Goal: Transaction & Acquisition: Download file/media

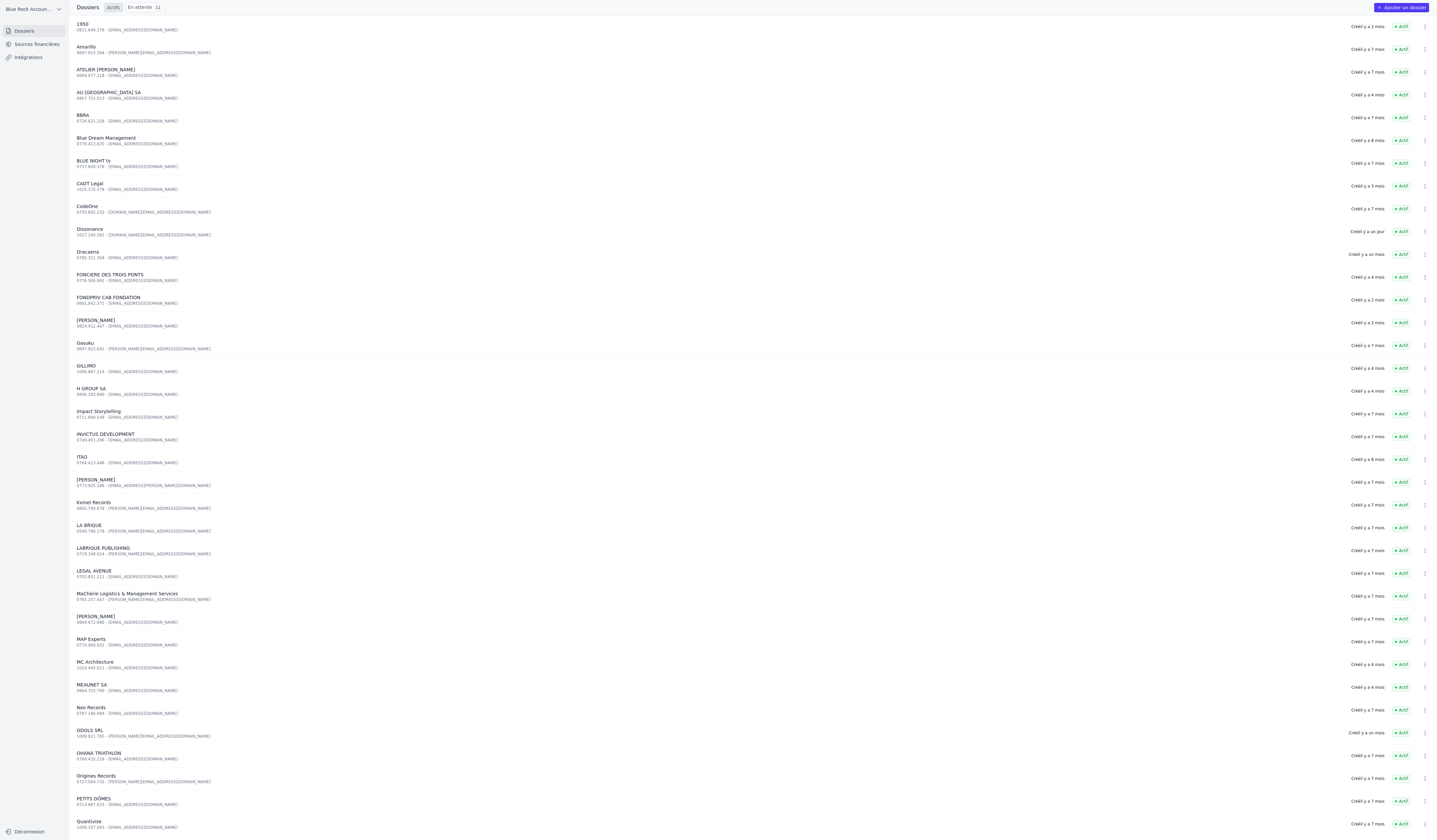
click at [65, 50] on link "Sources financières" at bounding box center [34, 44] width 63 height 12
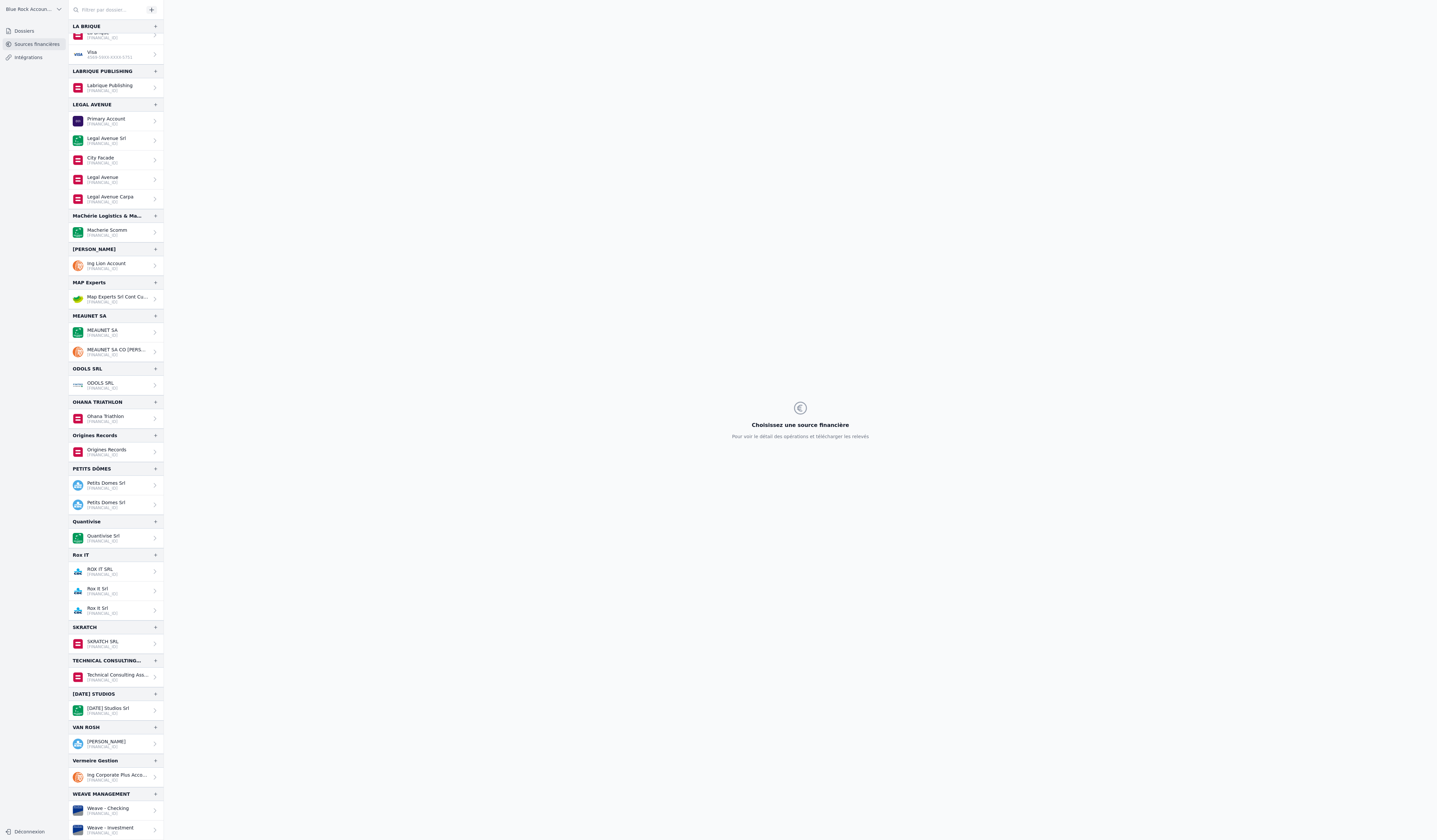
scroll to position [1152, 0]
click at [122, 7] on p "[FINANCIAL_ID]" at bounding box center [104, 4] width 34 height 5
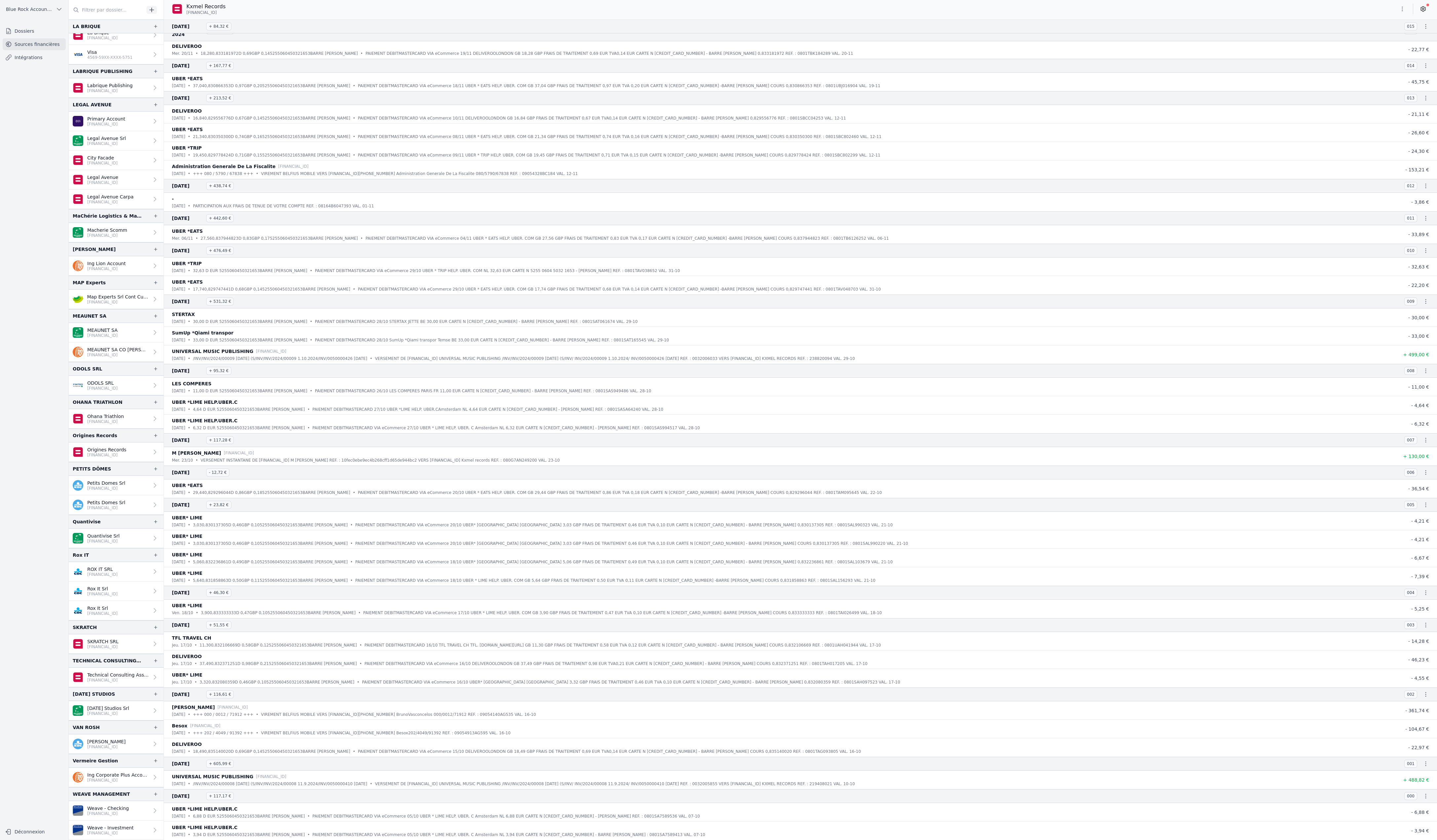
scroll to position [1715, 0]
click at [1396, 8] on button "button" at bounding box center [1402, 9] width 13 height 10
click at [1358, 48] on button "Exporter" at bounding box center [1349, 42] width 48 height 12
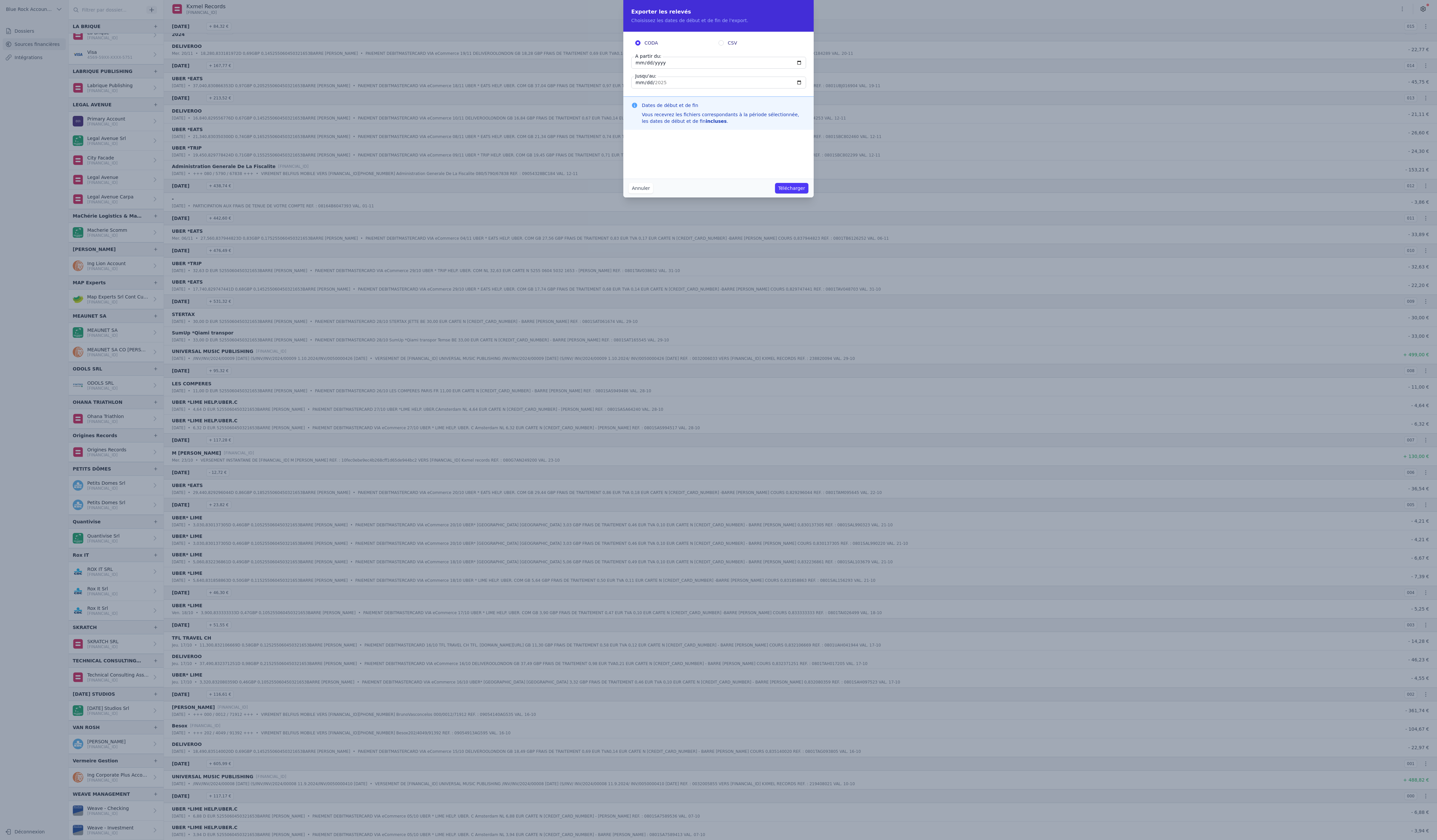
click at [721, 45] on input "CSV" at bounding box center [721, 42] width 5 height 5
radio input "true"
radio input "false"
click at [668, 69] on input "[DATE]" at bounding box center [718, 63] width 175 height 12
type input "[DATE]"
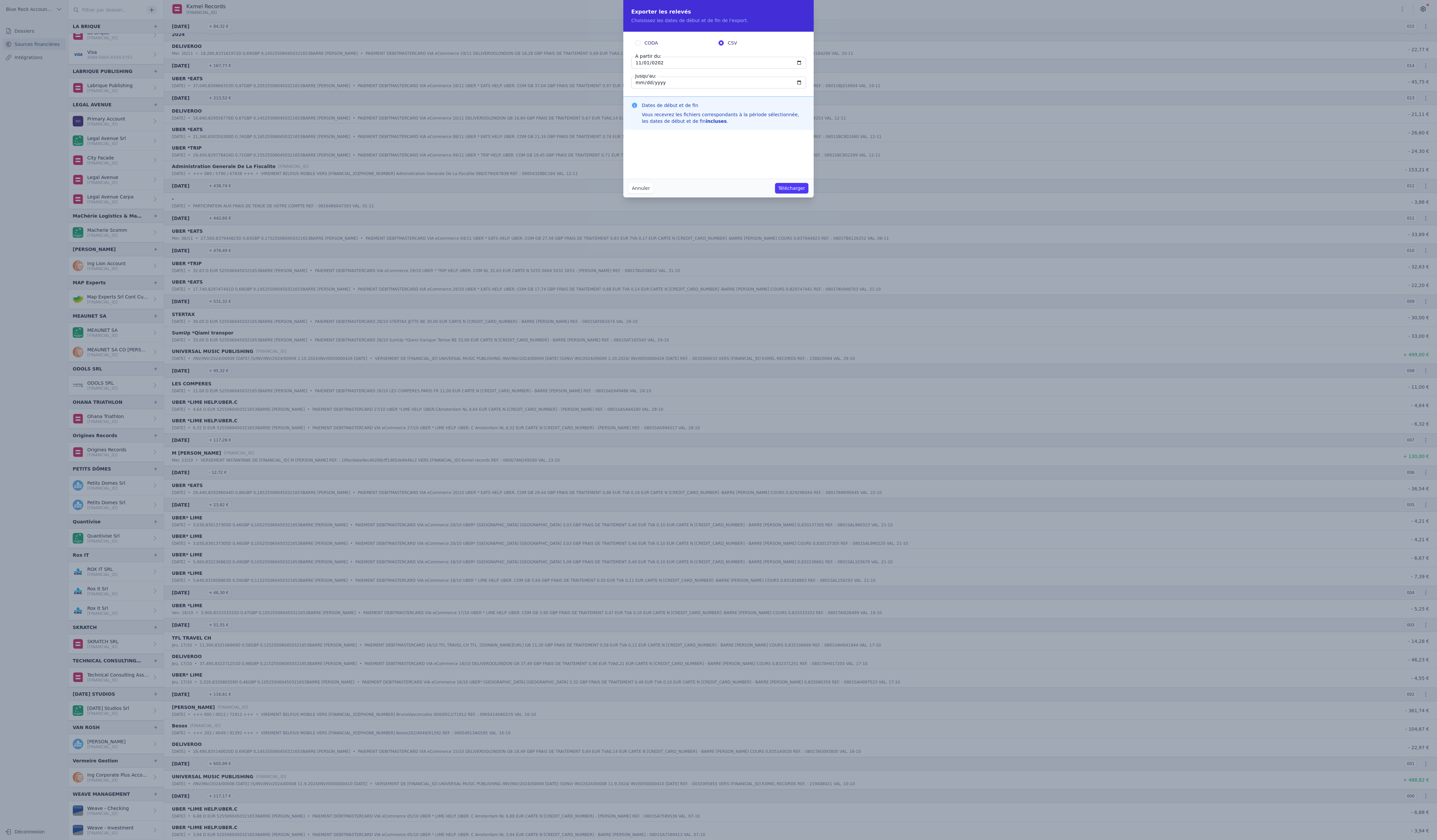
click at [710, 97] on div "CODA CSV A partir du: [DATE] Jusqu'au: [DATE]" at bounding box center [718, 64] width 190 height 65
click at [631, 88] on input "[DATE]" at bounding box center [718, 83] width 175 height 12
click at [722, 88] on input "[DATE]" at bounding box center [718, 83] width 175 height 12
click at [808, 194] on button "Télécharger" at bounding box center [791, 188] width 33 height 10
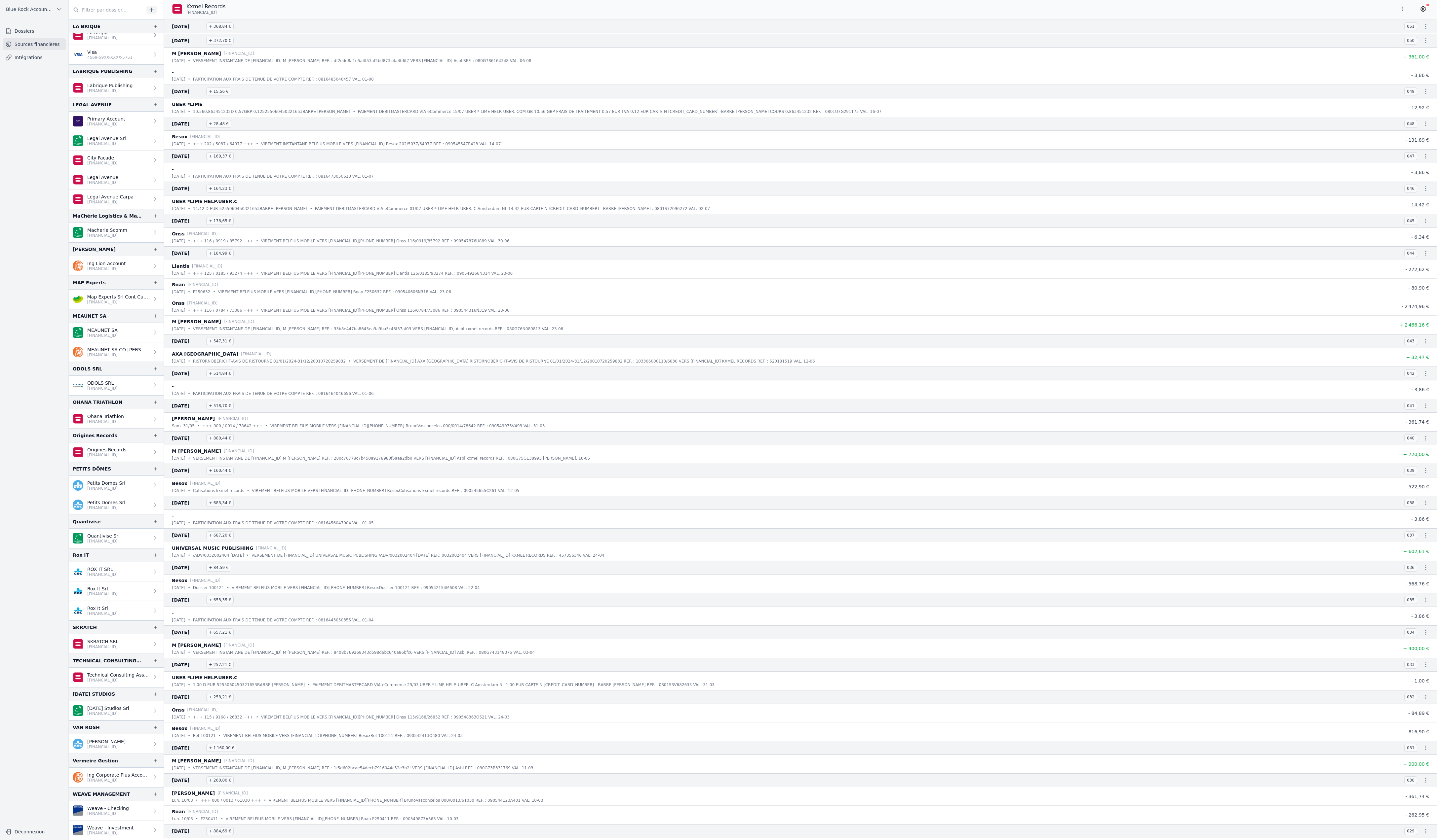
scroll to position [0, 0]
